Goal: Transaction & Acquisition: Purchase product/service

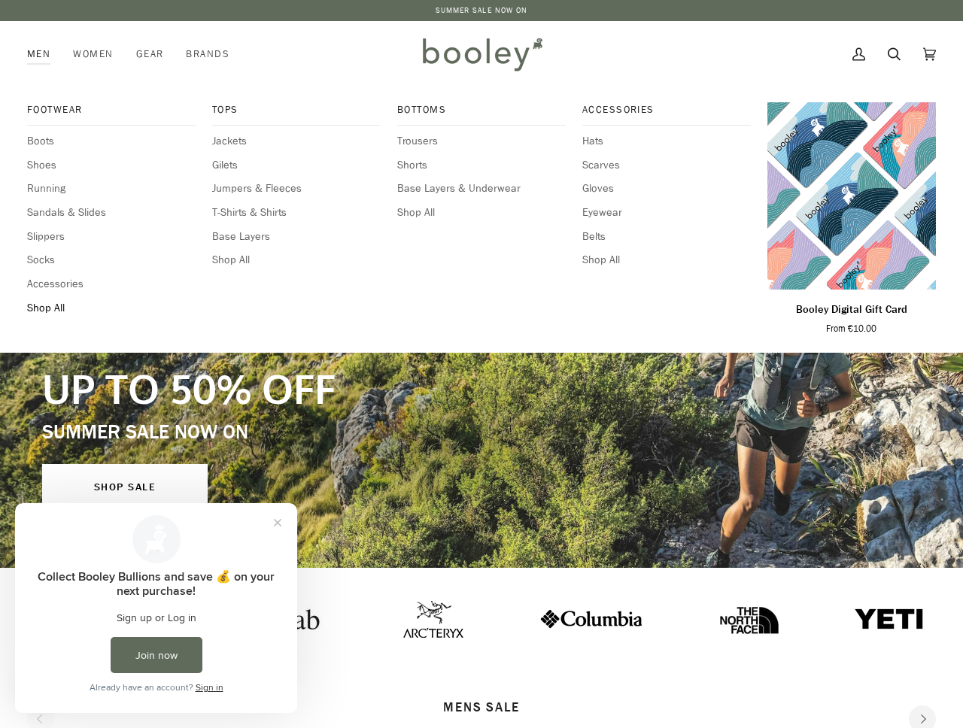
click at [50, 306] on span "Shop All" at bounding box center [111, 308] width 168 height 17
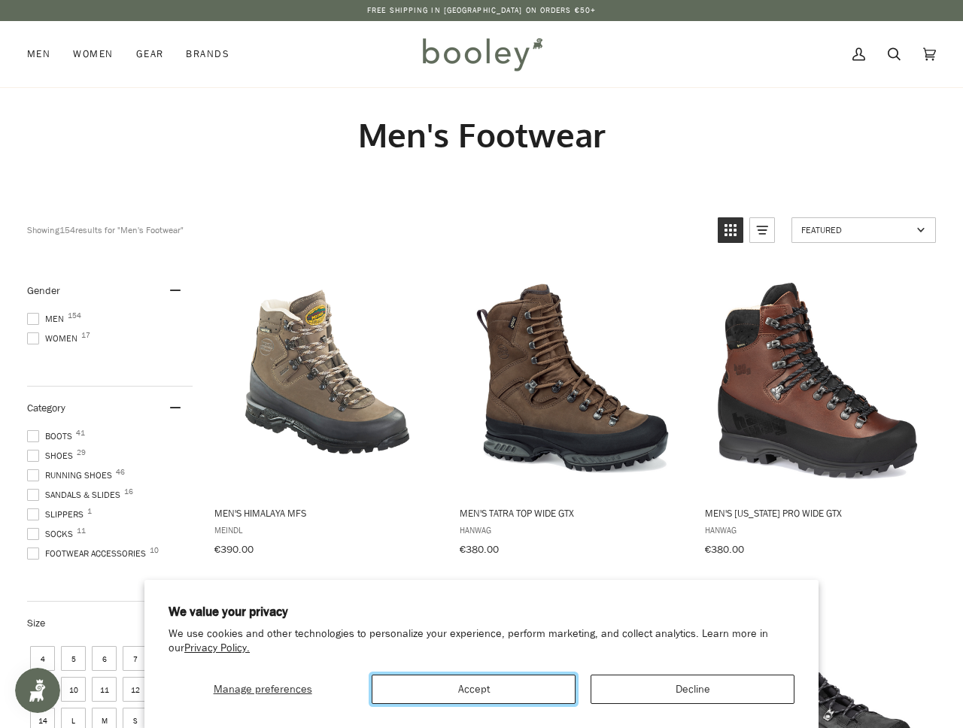
click at [537, 690] on button "Accept" at bounding box center [474, 689] width 204 height 29
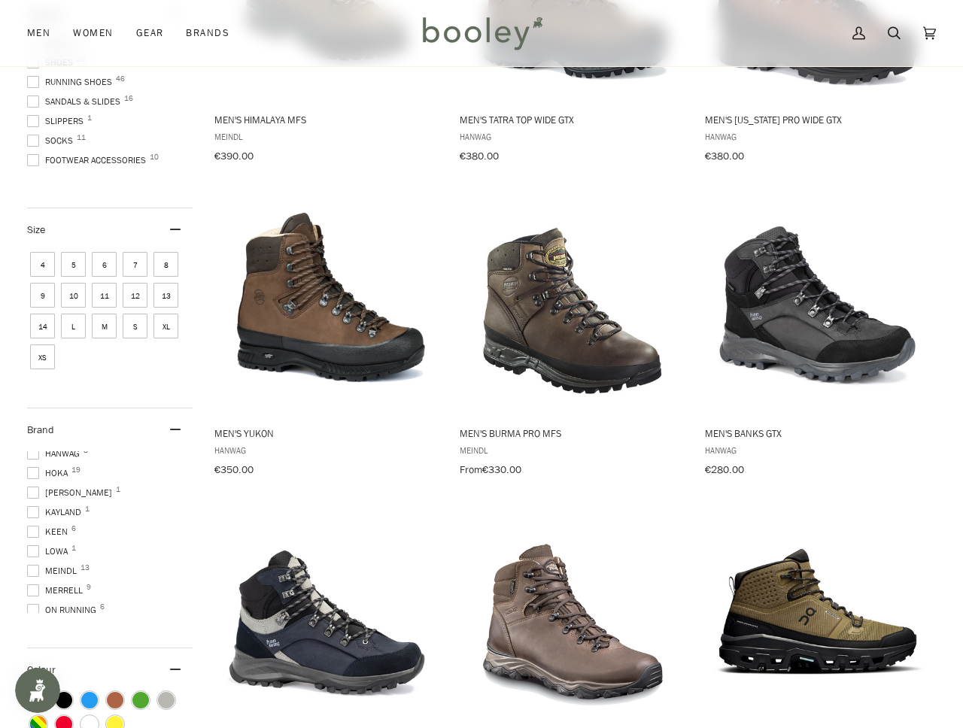
scroll to position [138, 0]
click at [35, 475] on span at bounding box center [33, 477] width 12 height 12
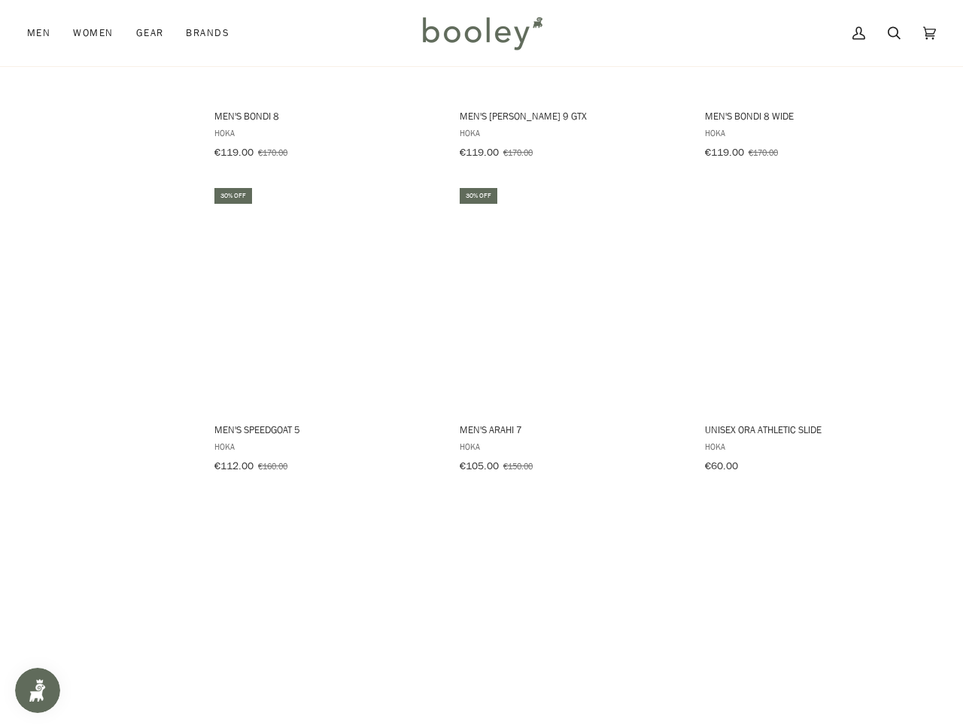
scroll to position [1819, 0]
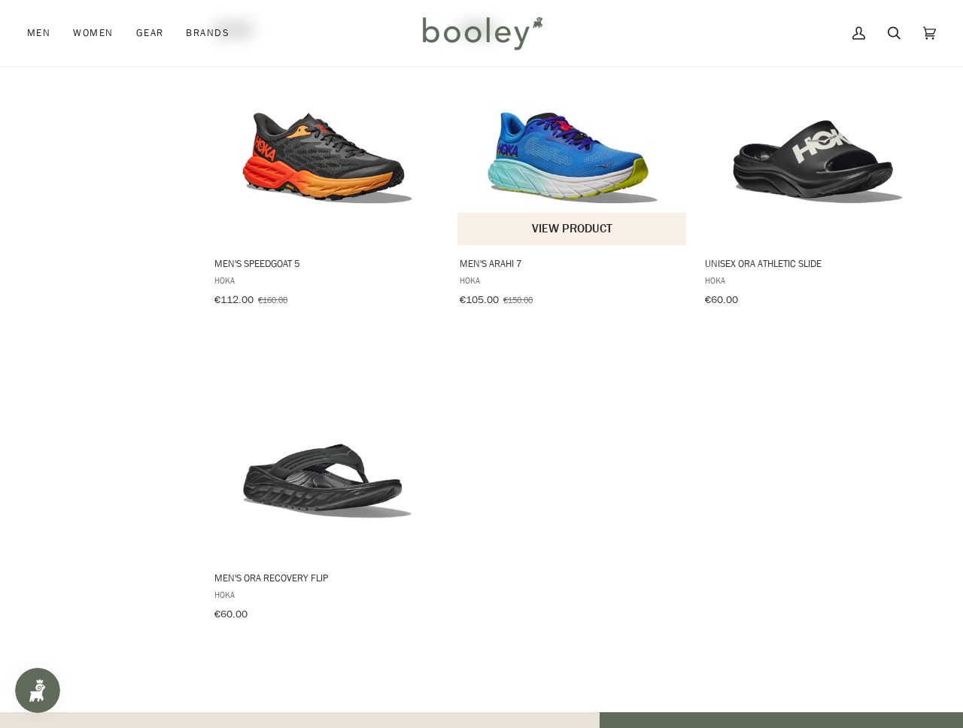
click at [548, 148] on img "Men's Arahi 7" at bounding box center [573, 133] width 226 height 226
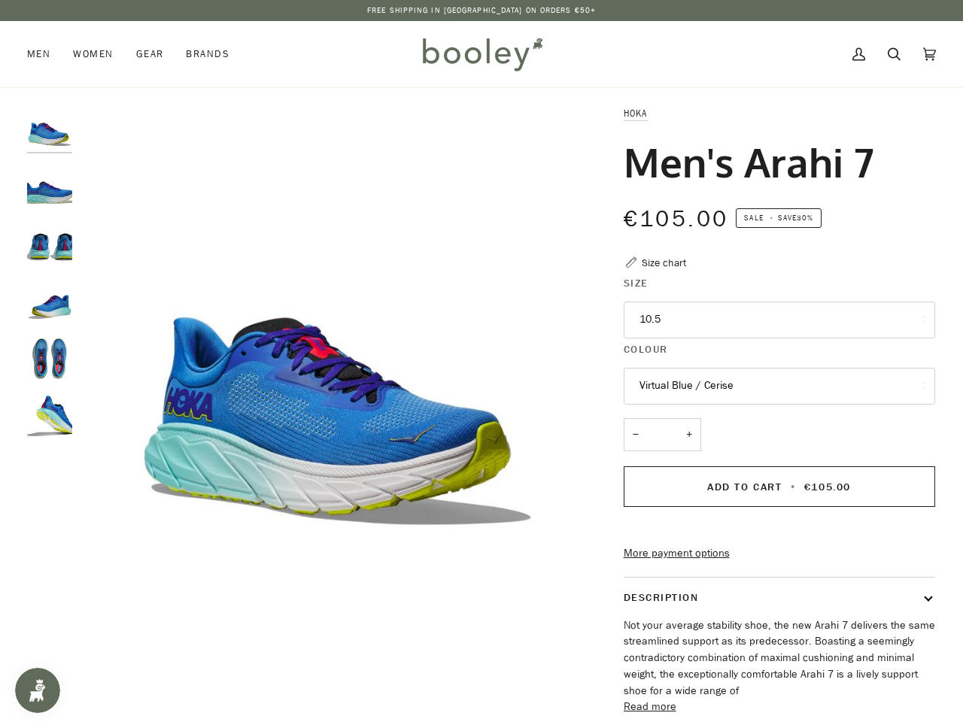
click at [654, 381] on button "Virtual Blue / Cerise" at bounding box center [778, 386] width 311 height 37
click at [44, 176] on img "Hoka Men's Arahi 7 Virtual Blue / Cerise - Booley Galway" at bounding box center [49, 185] width 45 height 45
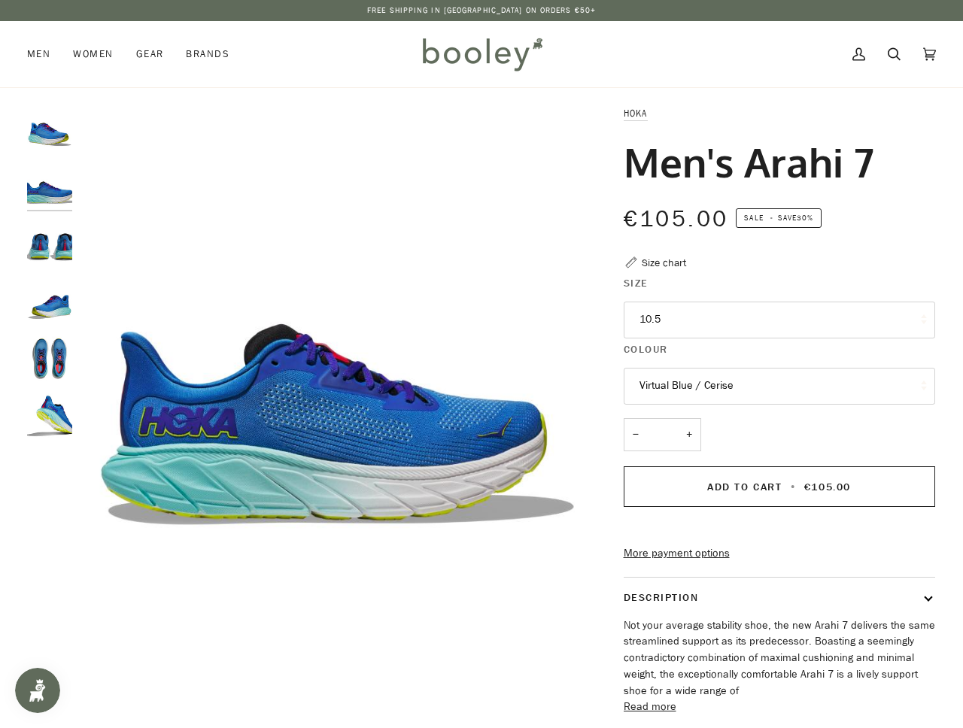
click at [53, 238] on img "Hoka Men's Arahi 7 Virtual Blue / Cerise - Booley Galway" at bounding box center [49, 242] width 45 height 45
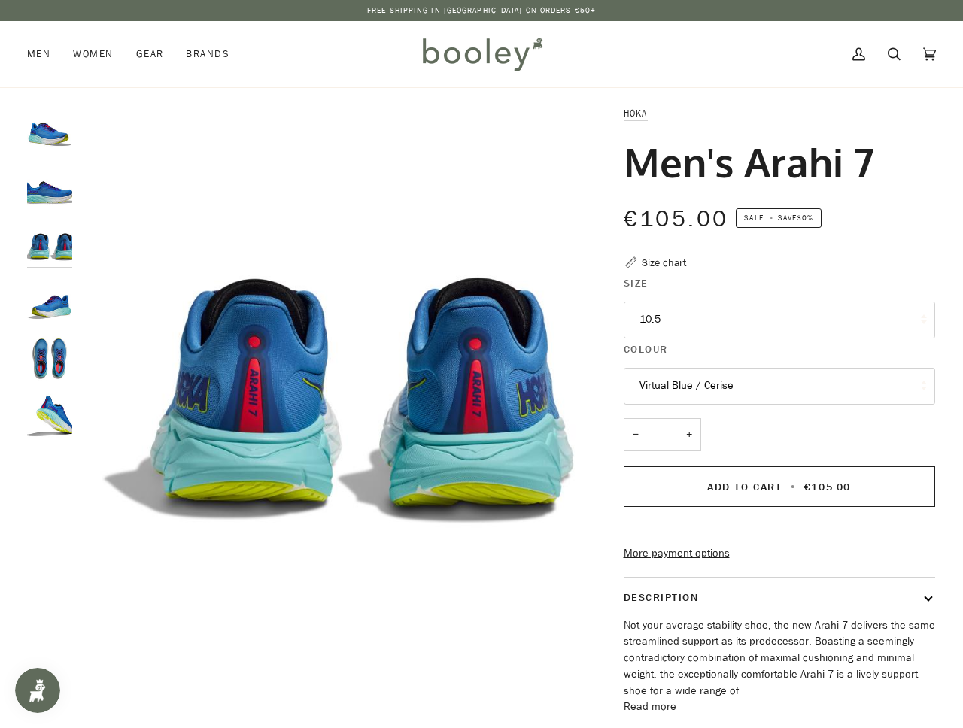
click at [56, 282] on img "Hoka Men's Arahi 7 Virtual Blue / Cerise - Booley Galway" at bounding box center [49, 300] width 45 height 45
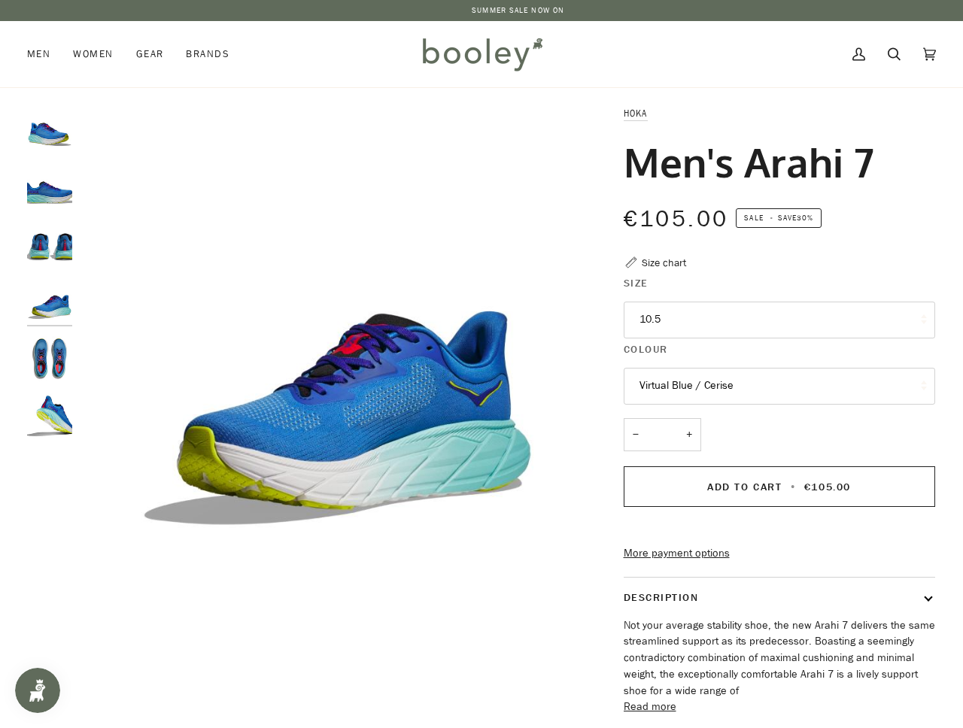
click at [65, 326] on div at bounding box center [53, 278] width 53 height 346
click at [65, 350] on img "Hoka Men's Arahi 7 Virtual Blue / Cerise - Booley Galway" at bounding box center [49, 358] width 45 height 45
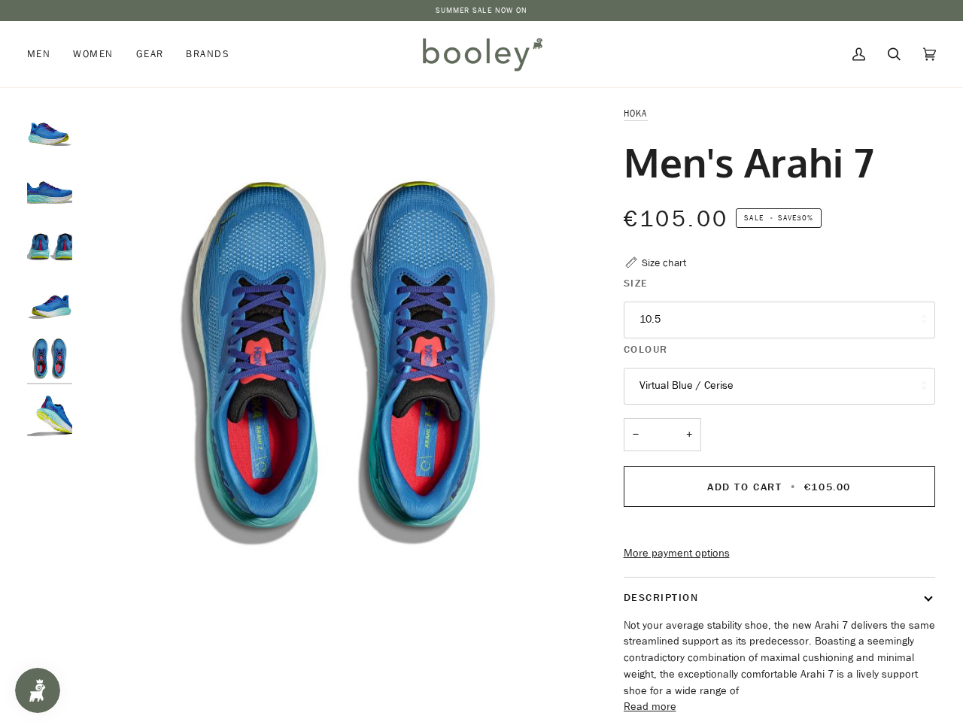
click at [59, 416] on img "Hoka Men's Arahi 7 Virtual Blue / Cerise - Booley Galway" at bounding box center [49, 415] width 45 height 45
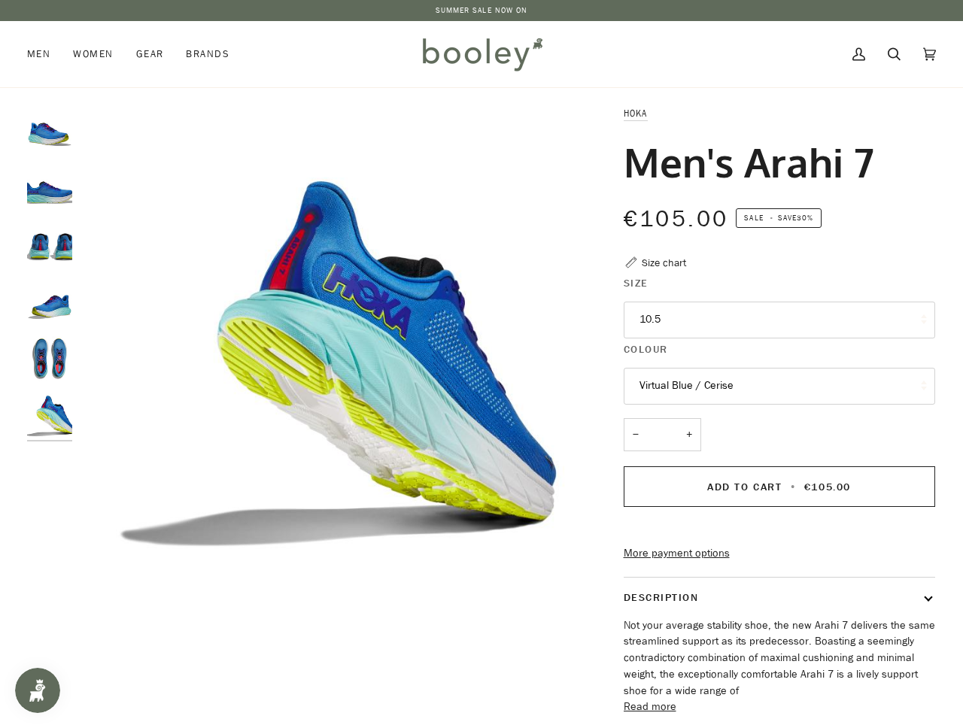
click at [709, 331] on button "10.5" at bounding box center [778, 320] width 311 height 37
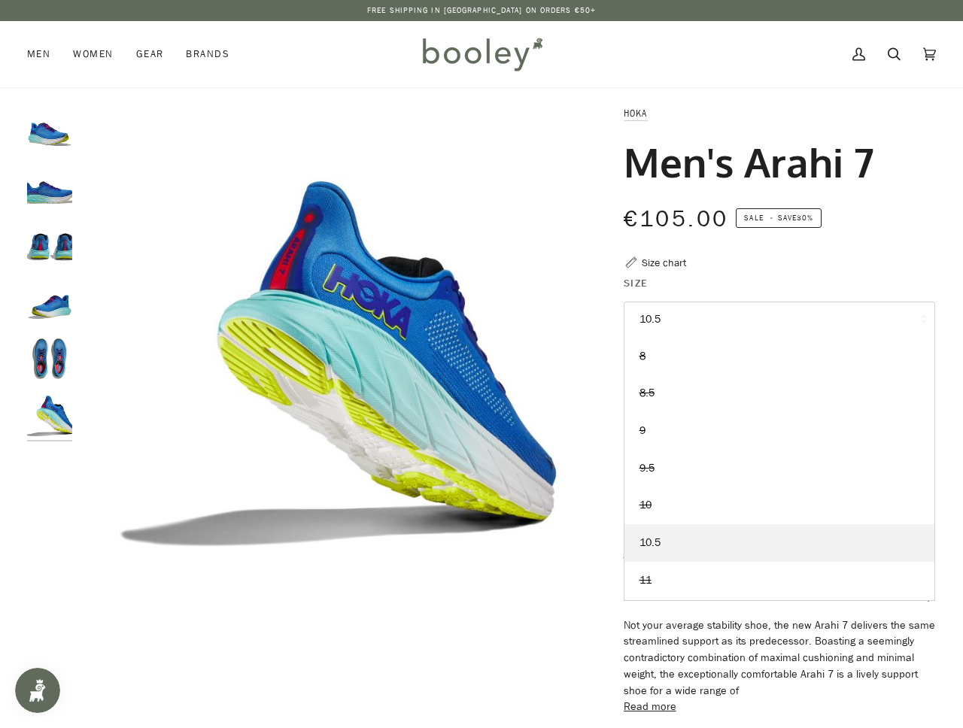
click at [709, 331] on button "10.5" at bounding box center [778, 320] width 311 height 37
